Goal: Task Accomplishment & Management: Manage account settings

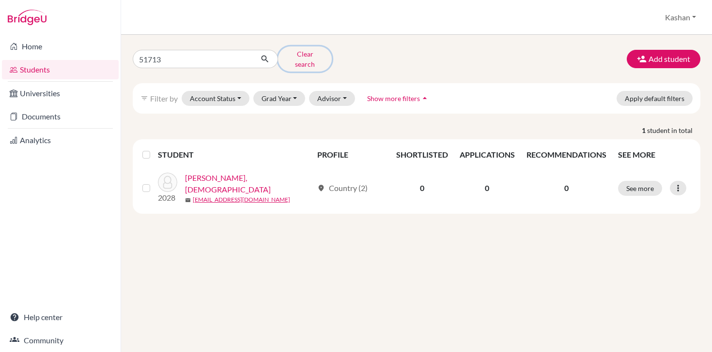
click at [309, 58] on button "Clear search" at bounding box center [305, 58] width 54 height 25
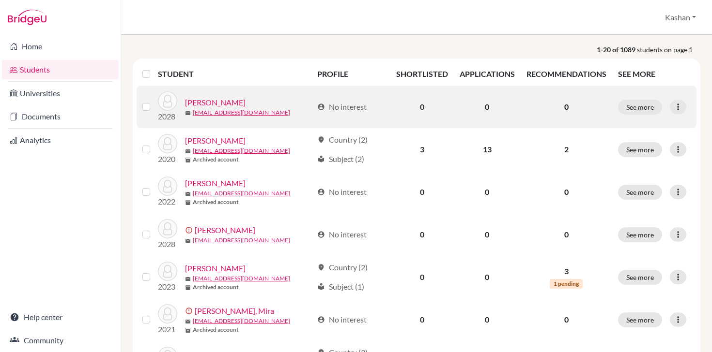
scroll to position [75, 0]
click at [678, 107] on icon at bounding box center [678, 107] width 10 height 10
click at [635, 123] on button "Edit student" at bounding box center [634, 126] width 76 height 15
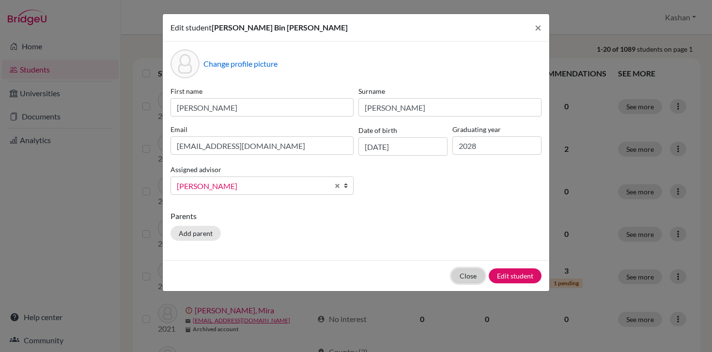
click at [459, 277] on button "Close" at bounding box center [467, 276] width 33 height 15
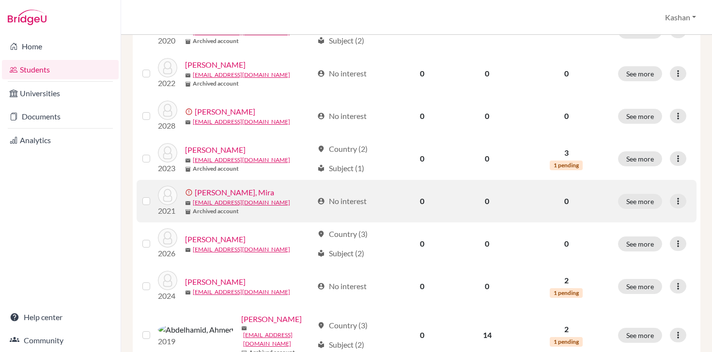
scroll to position [232, 0]
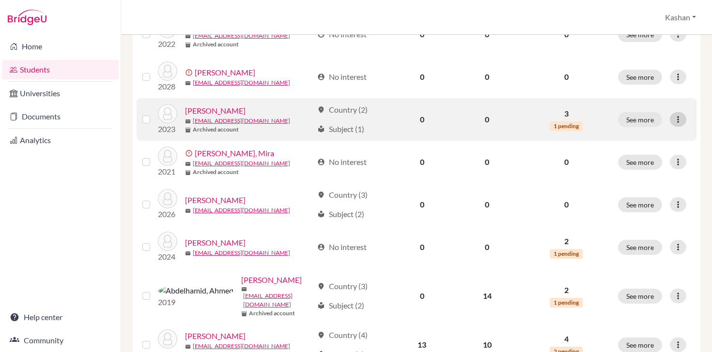
click at [679, 122] on icon at bounding box center [678, 120] width 10 height 10
click at [635, 135] on button "Edit student" at bounding box center [634, 139] width 76 height 15
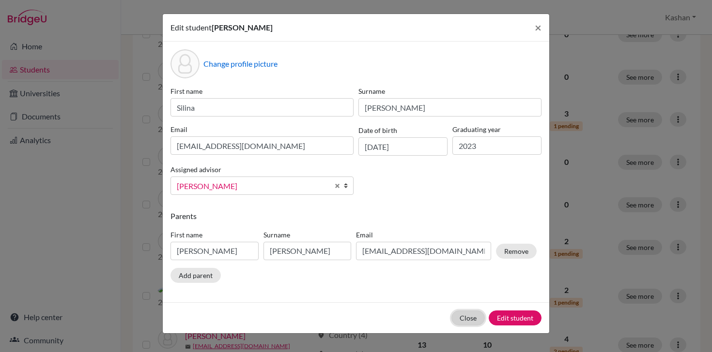
click at [467, 318] on button "Close" at bounding box center [467, 318] width 33 height 15
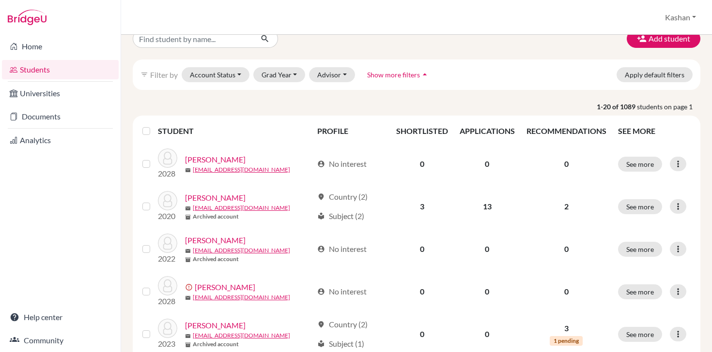
scroll to position [0, 0]
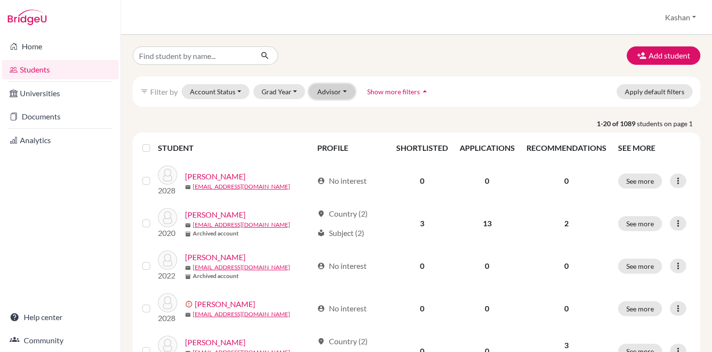
click at [340, 92] on button "Advisor" at bounding box center [332, 91] width 46 height 15
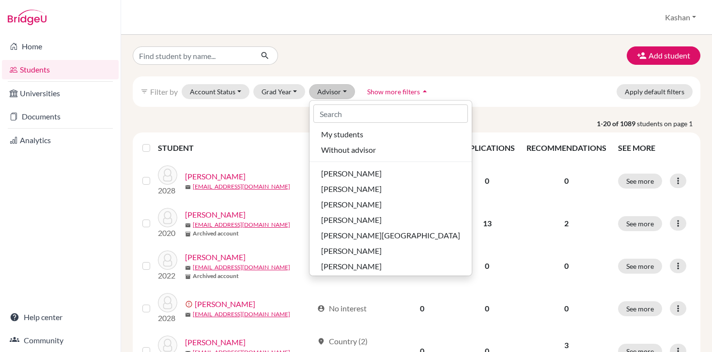
click at [440, 46] on div "Add student" at bounding box center [416, 55] width 582 height 18
